Goal: Complete application form

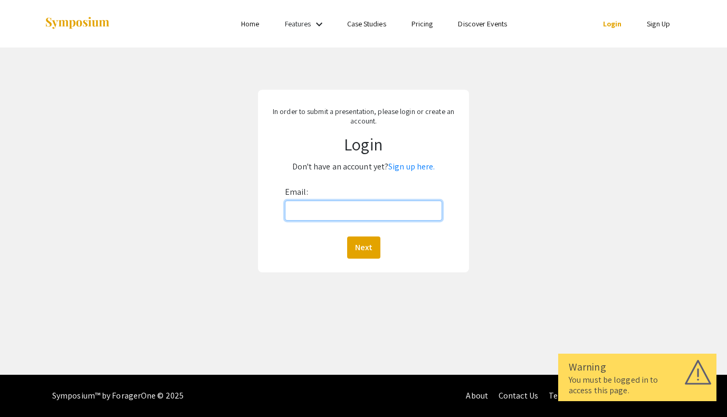
click at [417, 211] on input "Email:" at bounding box center [363, 210] width 157 height 20
click at [417, 168] on link "Sign up here." at bounding box center [411, 166] width 46 height 11
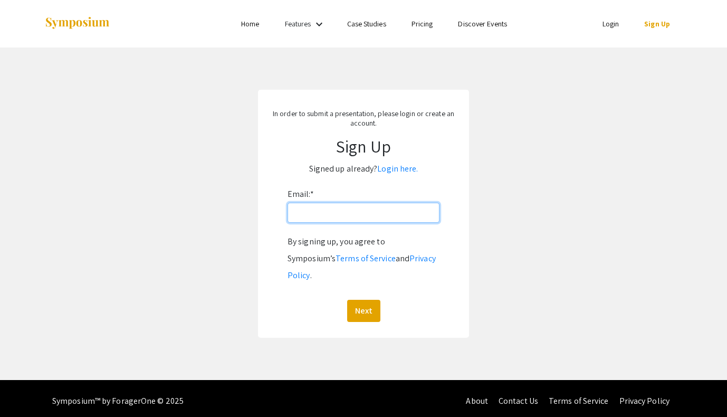
click at [380, 214] on input "Email: *" at bounding box center [364, 213] width 152 height 20
type input "owheeloc@vols.utk.edu"
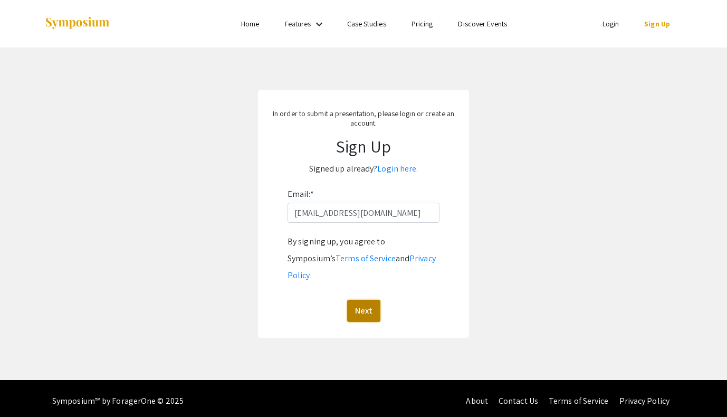
click at [368, 300] on button "Next" at bounding box center [363, 311] width 33 height 22
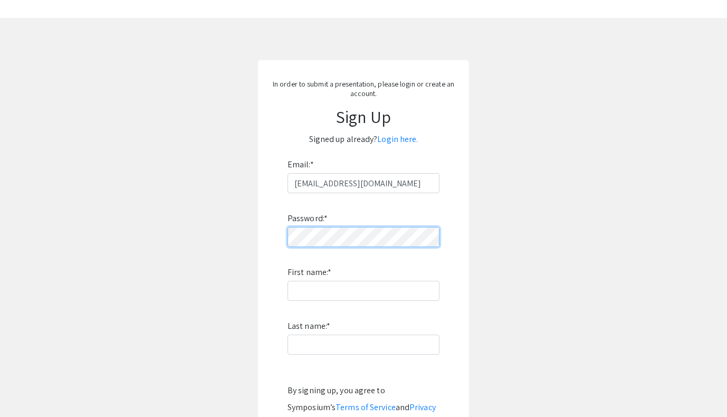
scroll to position [34, 0]
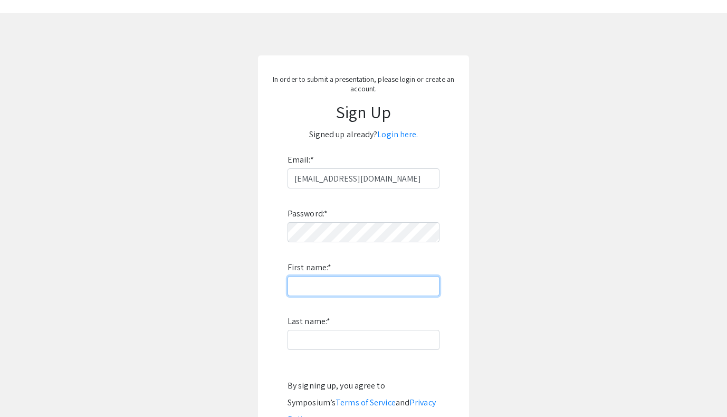
click at [332, 289] on input "First name: *" at bounding box center [364, 286] width 152 height 20
type input "Olivia"
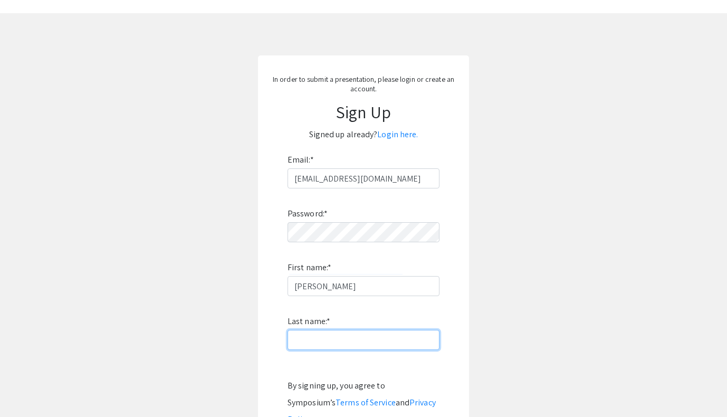
type input "Wheelock"
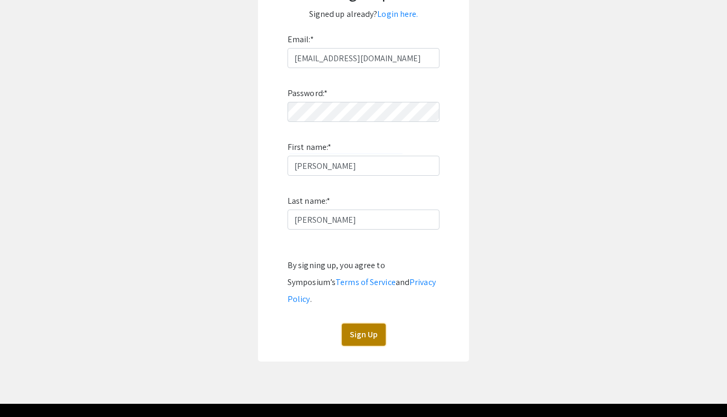
click at [361, 323] on button "Sign Up" at bounding box center [364, 334] width 44 height 22
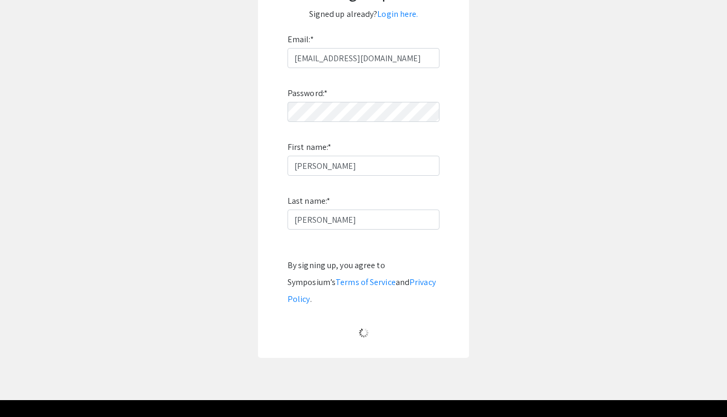
scroll to position [0, 0]
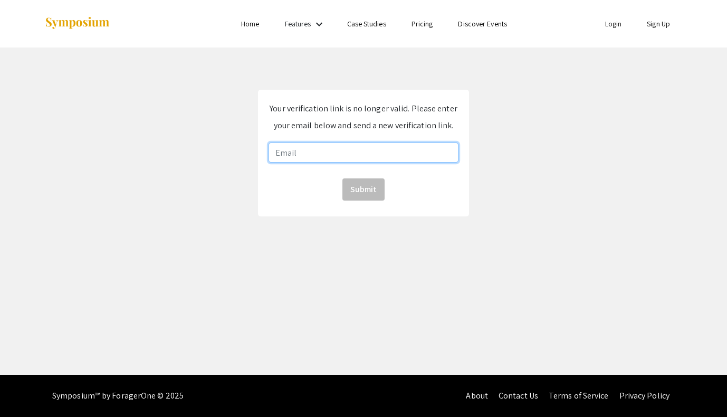
click at [360, 157] on input "email" at bounding box center [364, 152] width 190 height 20
type input "owheeloc@vols.utk.edu"
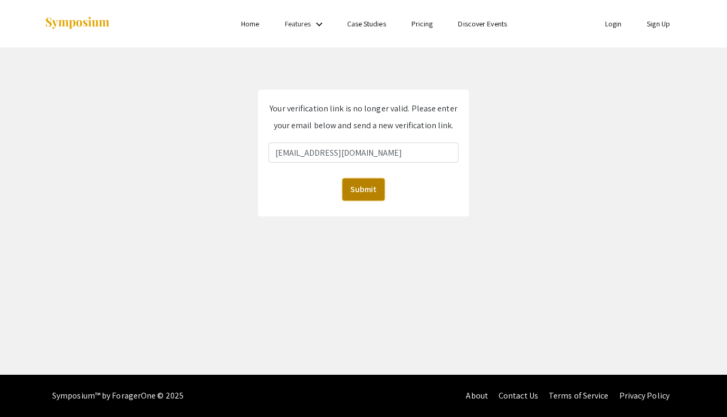
click at [365, 197] on button "Submit" at bounding box center [363, 189] width 42 height 22
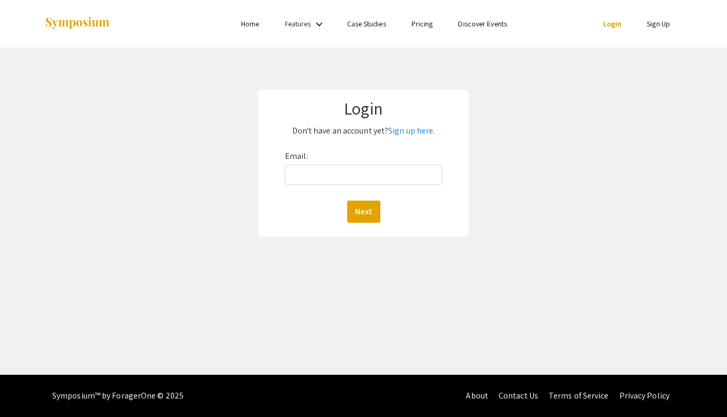
click at [351, 161] on div "Email: Next" at bounding box center [363, 185] width 157 height 75
click at [351, 179] on input "Email:" at bounding box center [363, 175] width 157 height 20
type input "[EMAIL_ADDRESS][DOMAIN_NAME]"
click at [360, 213] on button "Next" at bounding box center [363, 211] width 33 height 22
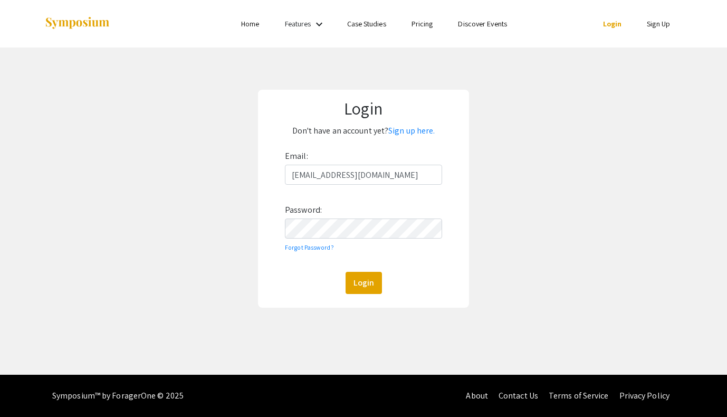
click at [360, 298] on div "Login Don't have an account yet? Sign up here. Email: owheeloc@vols.utk.edu Pas…" at bounding box center [363, 199] width 211 height 218
click at [360, 277] on button "Login" at bounding box center [364, 283] width 36 height 22
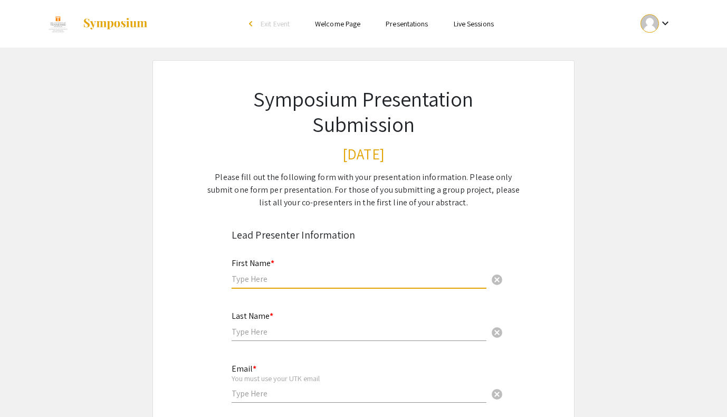
click at [420, 283] on input "text" at bounding box center [359, 278] width 255 height 11
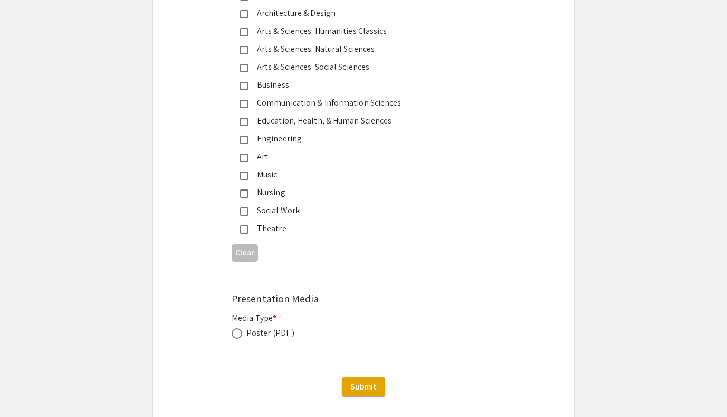
scroll to position [2784, 0]
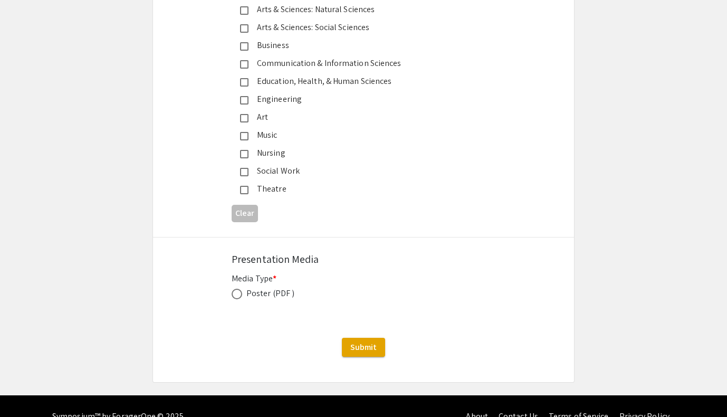
click at [256, 287] on div "Poster (PDF )" at bounding box center [270, 293] width 48 height 13
click at [236, 289] on span at bounding box center [237, 294] width 11 height 11
click at [236, 289] on input "radio" at bounding box center [237, 294] width 11 height 11
radio input "true"
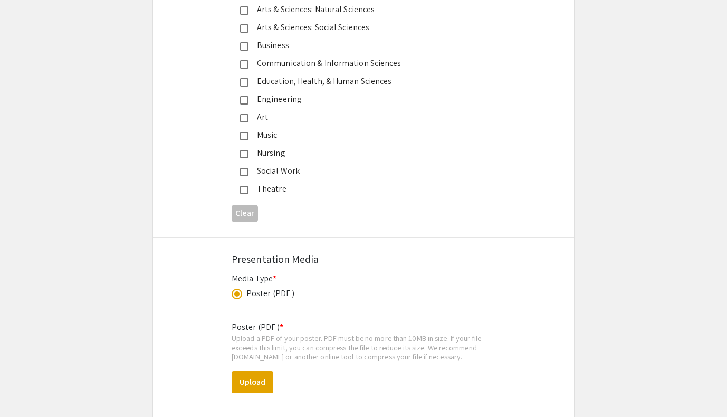
click at [236, 291] on span at bounding box center [236, 293] width 5 height 5
click at [236, 289] on input "radio" at bounding box center [237, 294] width 11 height 11
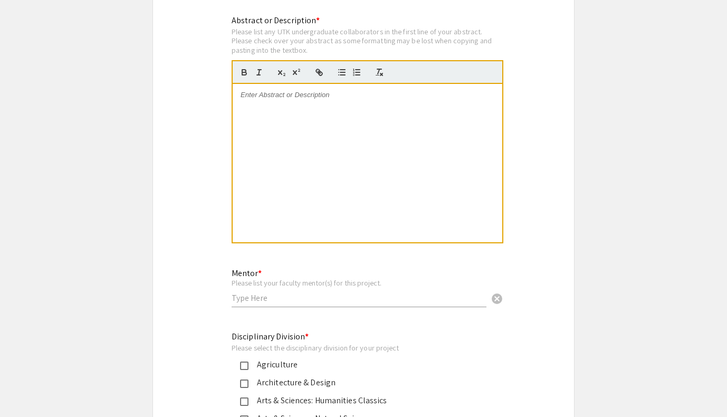
scroll to position [2159, 0]
